Goal: Task Accomplishment & Management: Manage account settings

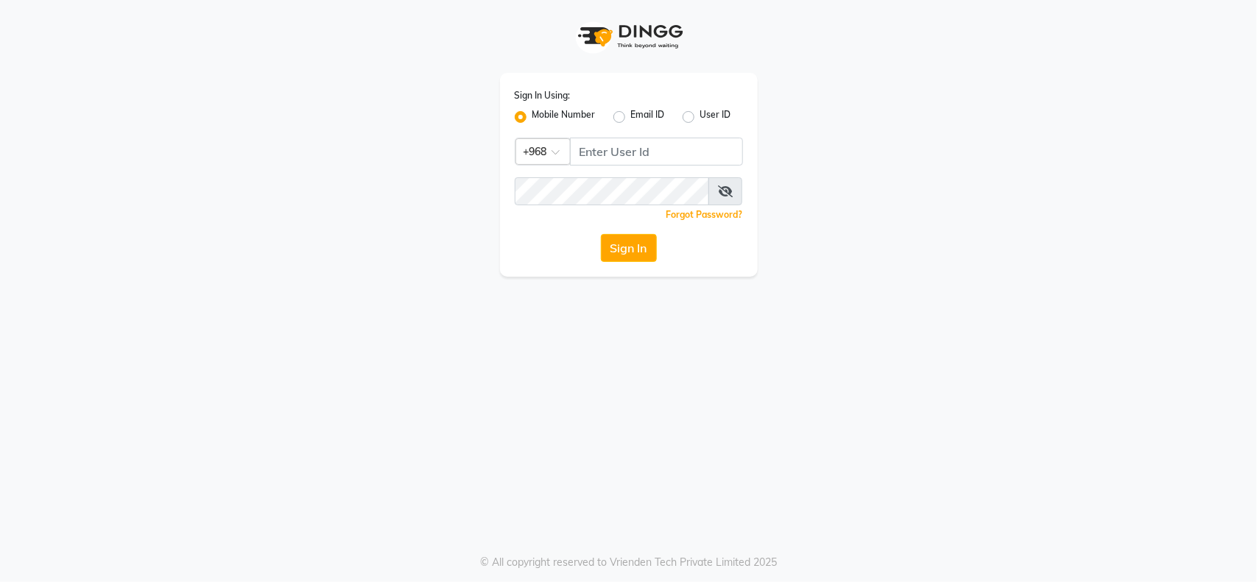
click at [599, 135] on div "Sign In Using: Mobile Number Email ID User ID Country Code × +968 Remember me F…" at bounding box center [629, 175] width 258 height 204
click at [599, 138] on input "Username" at bounding box center [656, 152] width 173 height 28
type input "95631035"
click at [601, 234] on button "Sign In" at bounding box center [629, 248] width 56 height 28
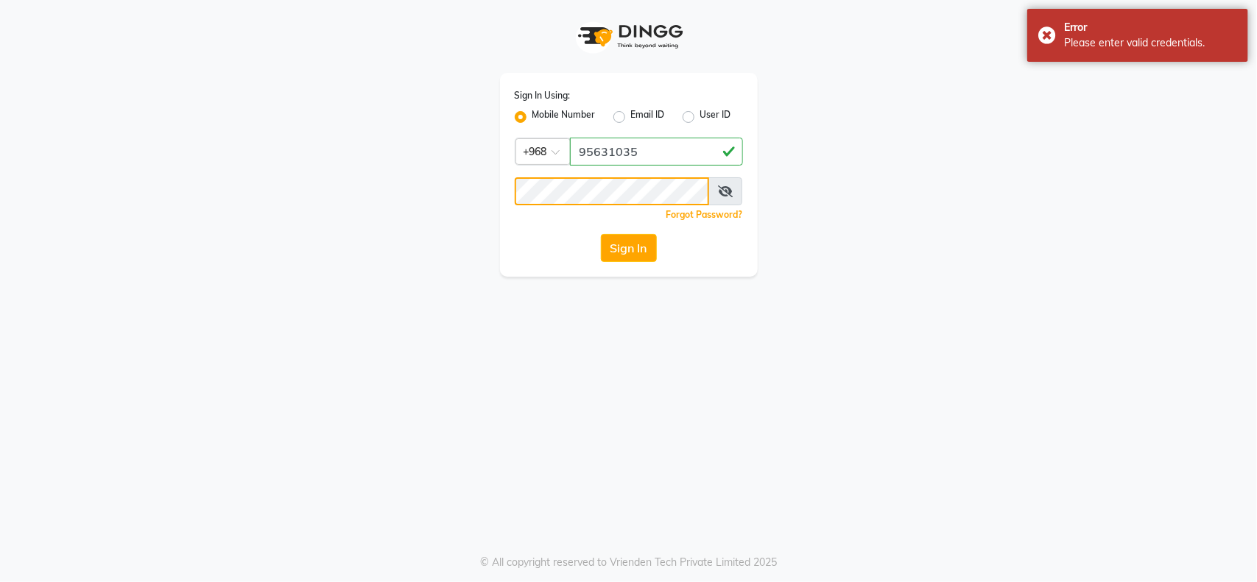
click at [601, 234] on button "Sign In" at bounding box center [629, 248] width 56 height 28
click at [735, 185] on span at bounding box center [725, 191] width 34 height 28
click at [730, 186] on icon at bounding box center [725, 192] width 15 height 12
click at [642, 251] on button "Sign In" at bounding box center [629, 248] width 56 height 28
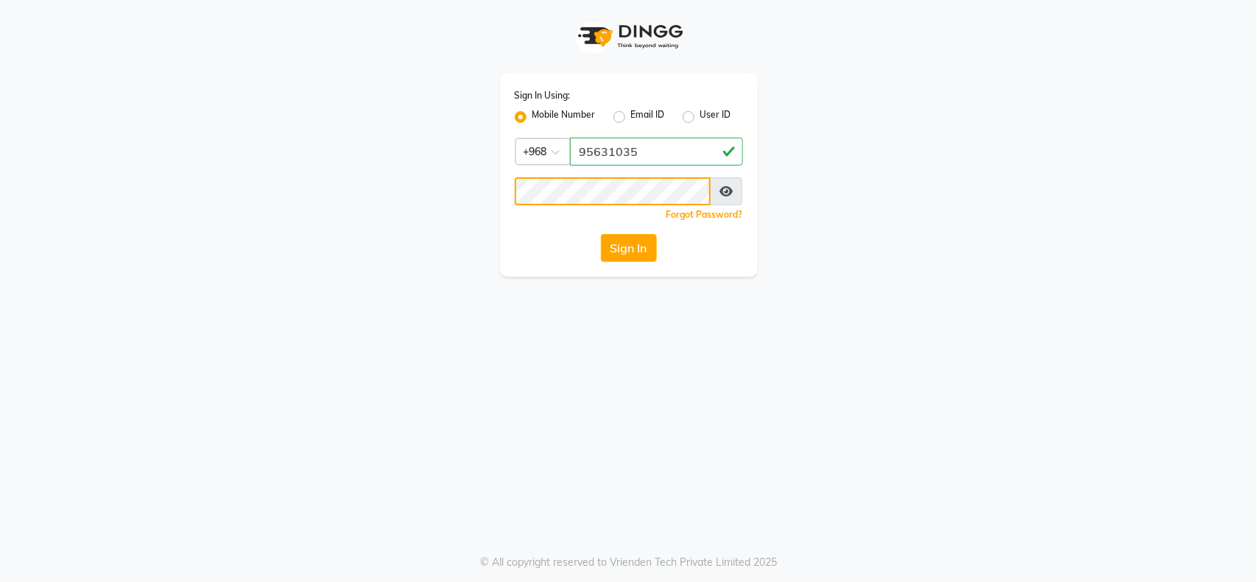
click at [601, 234] on button "Sign In" at bounding box center [629, 248] width 56 height 28
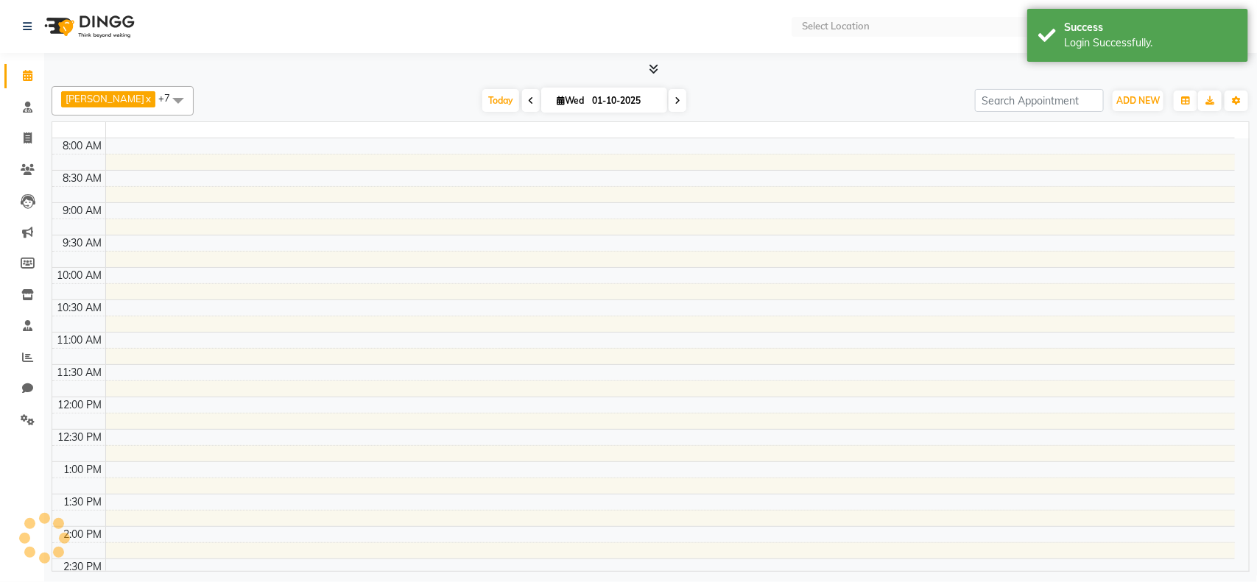
select select "en"
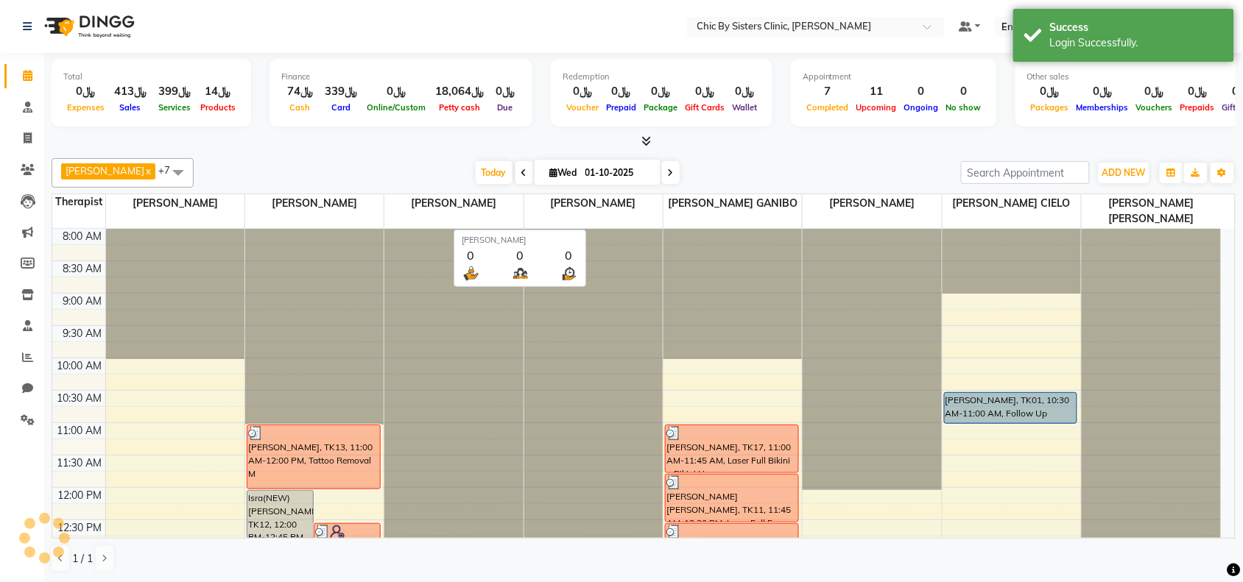
scroll to position [459, 0]
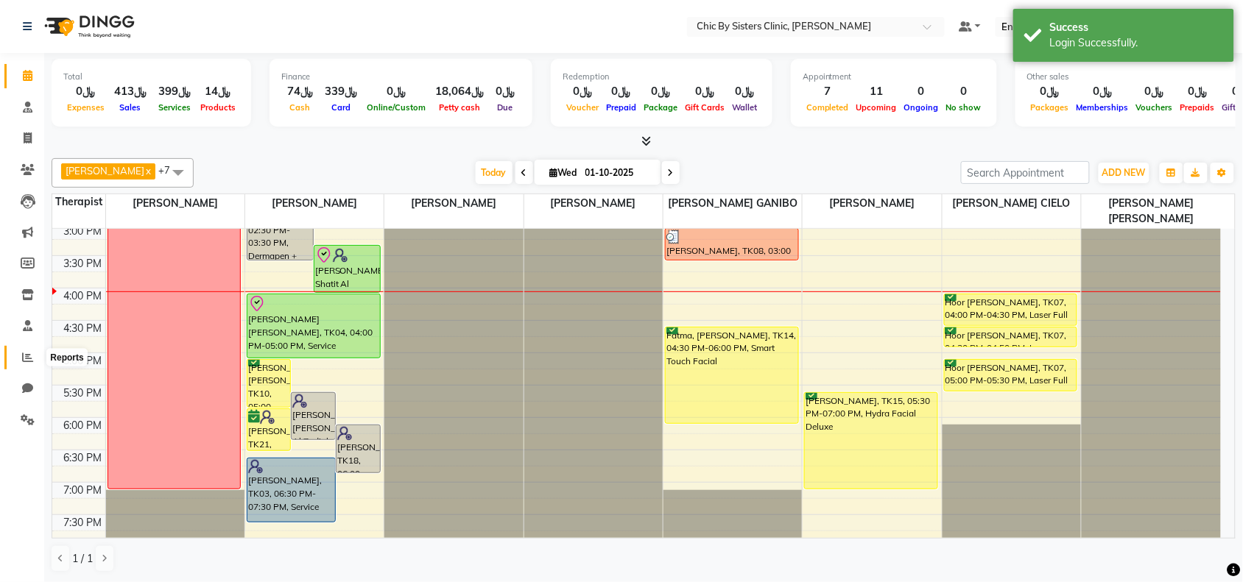
click at [23, 357] on icon at bounding box center [27, 357] width 11 height 11
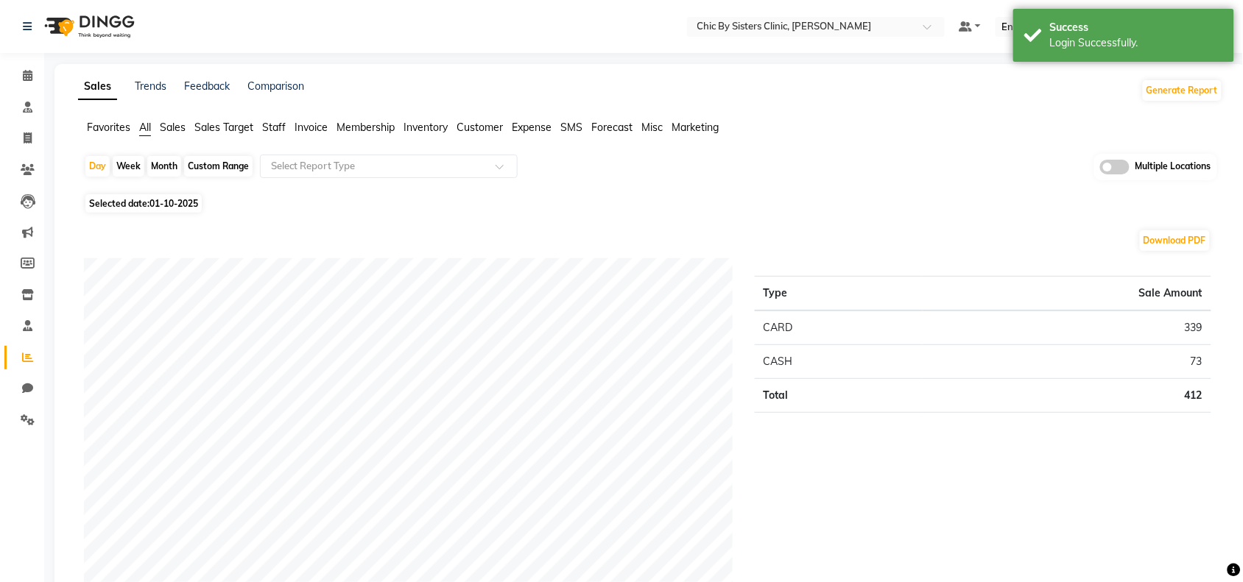
click at [227, 167] on div "Custom Range" at bounding box center [218, 166] width 68 height 21
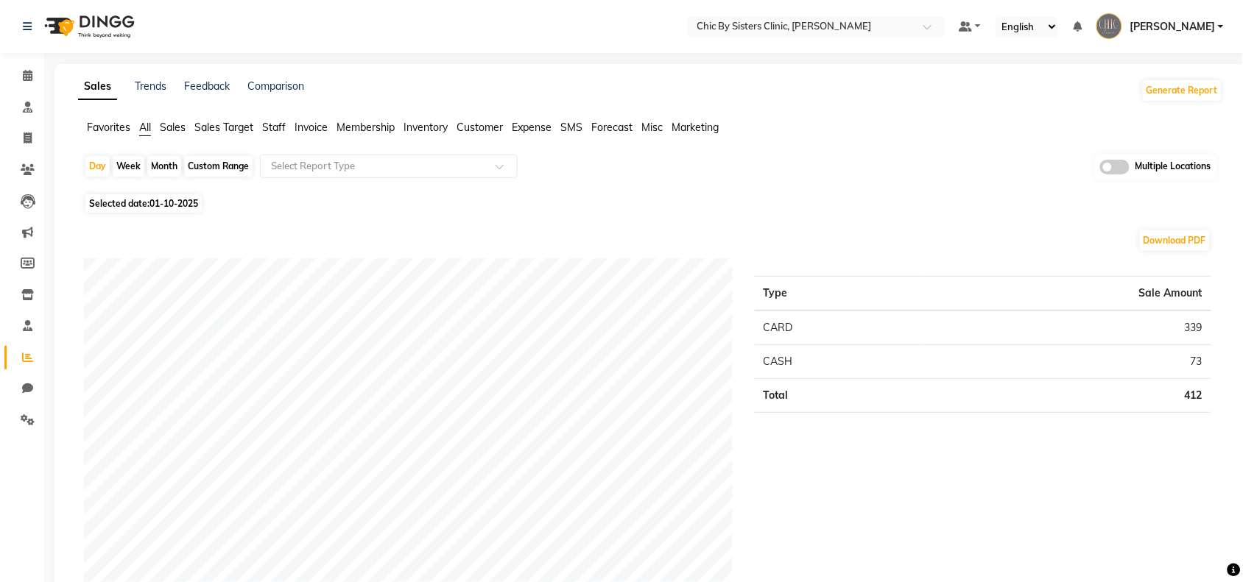
select select "10"
select select "2025"
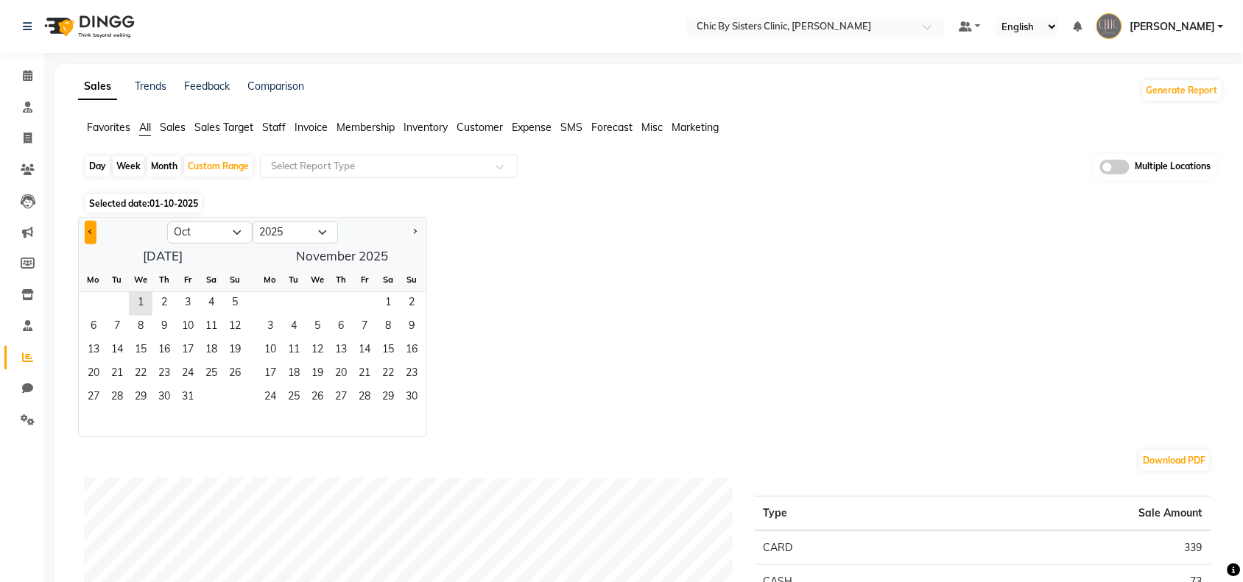
click at [91, 232] on span "Previous month" at bounding box center [90, 231] width 5 height 5
select select "9"
click at [96, 300] on span "1" at bounding box center [94, 304] width 24 height 24
click at [119, 405] on span "30" at bounding box center [117, 399] width 24 height 24
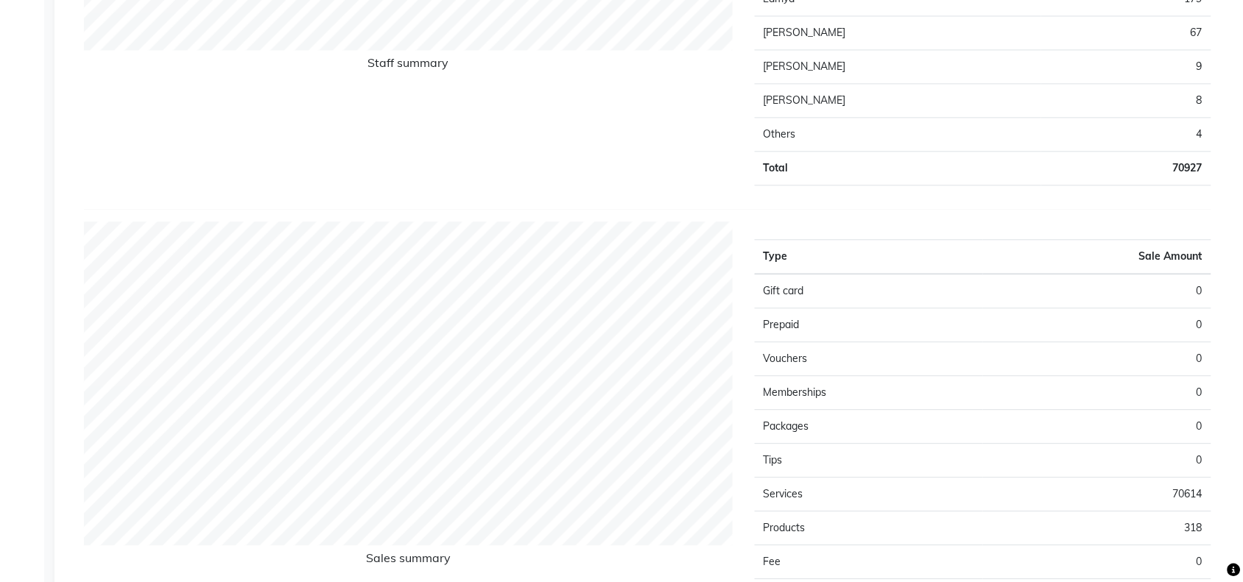
scroll to position [925, 0]
